Goal: Purchase product/service

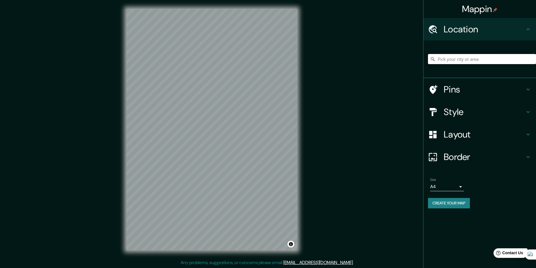
click at [466, 62] on input "Pick your city or area" at bounding box center [482, 59] width 108 height 10
click at [458, 59] on input "[GEOGRAPHIC_DATA], [GEOGRAPHIC_DATA], [GEOGRAPHIC_DATA]" at bounding box center [482, 59] width 108 height 10
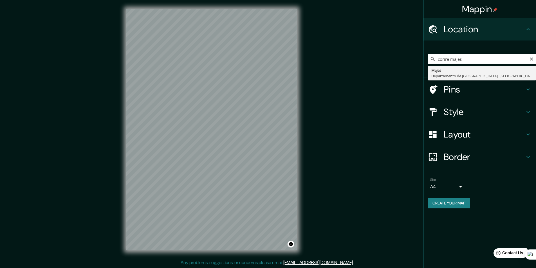
type input "Majes, [GEOGRAPHIC_DATA], [GEOGRAPHIC_DATA]"
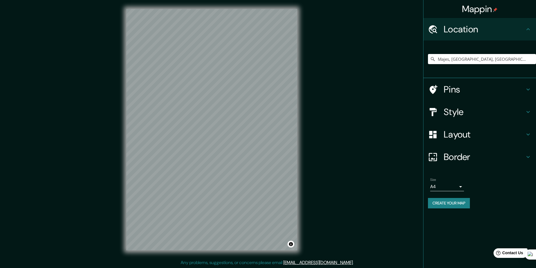
click at [467, 116] on h4 "Style" at bounding box center [483, 111] width 81 height 11
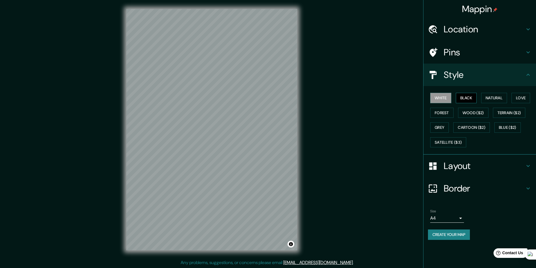
click at [465, 96] on button "Black" at bounding box center [465, 98] width 21 height 10
click at [443, 143] on button "Satellite ($3)" at bounding box center [448, 142] width 36 height 10
click at [464, 97] on button "Black" at bounding box center [465, 98] width 21 height 10
click at [445, 98] on button "White" at bounding box center [440, 98] width 21 height 10
click at [439, 114] on button "Forest" at bounding box center [441, 113] width 23 height 10
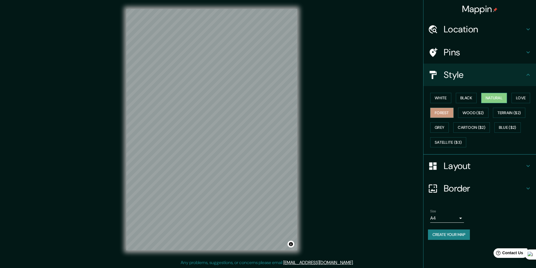
click at [490, 97] on button "Natural" at bounding box center [494, 98] width 26 height 10
click at [472, 116] on button "Wood ($2)" at bounding box center [473, 113] width 30 height 10
click at [522, 98] on button "Love" at bounding box center [520, 98] width 19 height 10
click at [510, 113] on button "Terrain ($2)" at bounding box center [509, 113] width 33 height 10
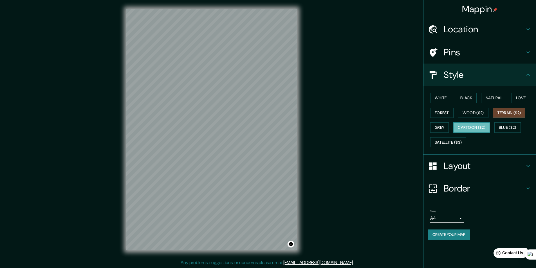
click at [470, 128] on button "Cartoon ($2)" at bounding box center [471, 127] width 37 height 10
click at [431, 125] on button "Grey" at bounding box center [439, 127] width 19 height 10
drag, startPoint x: 443, startPoint y: 140, endPoint x: 411, endPoint y: 140, distance: 32.3
click at [443, 140] on button "Satellite ($3)" at bounding box center [448, 142] width 36 height 10
